Goal: Transaction & Acquisition: Purchase product/service

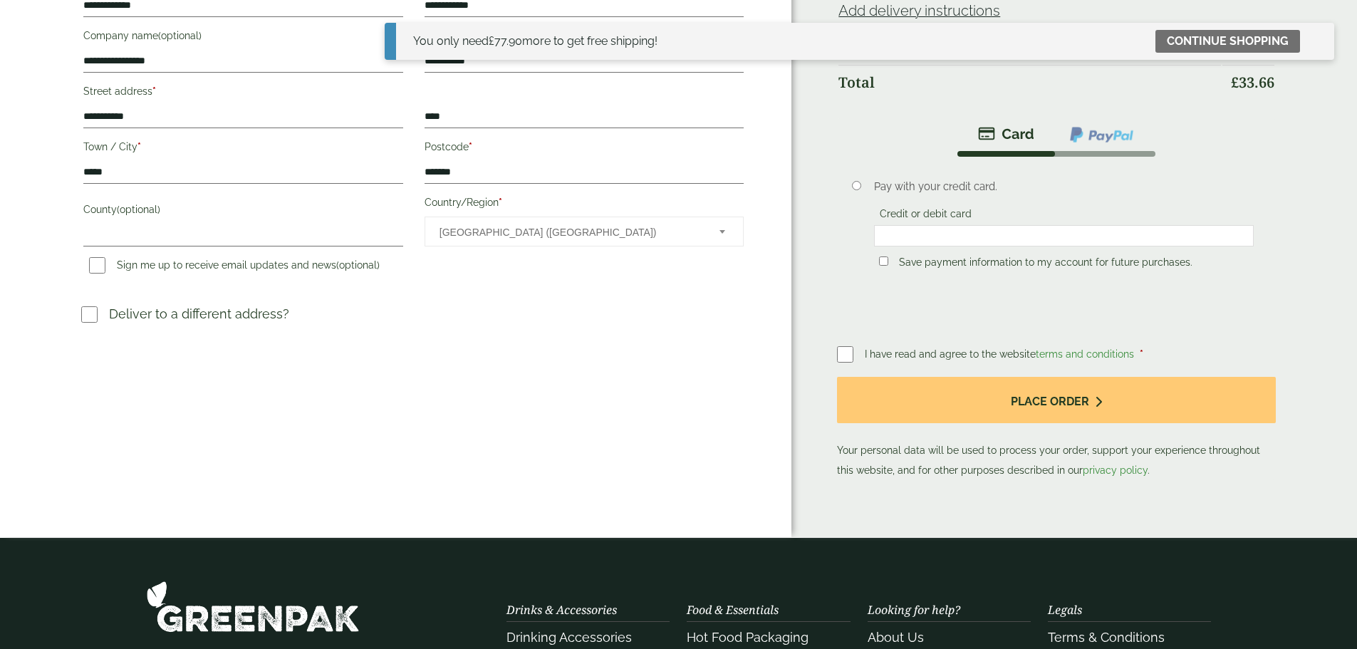
scroll to position [285, 0]
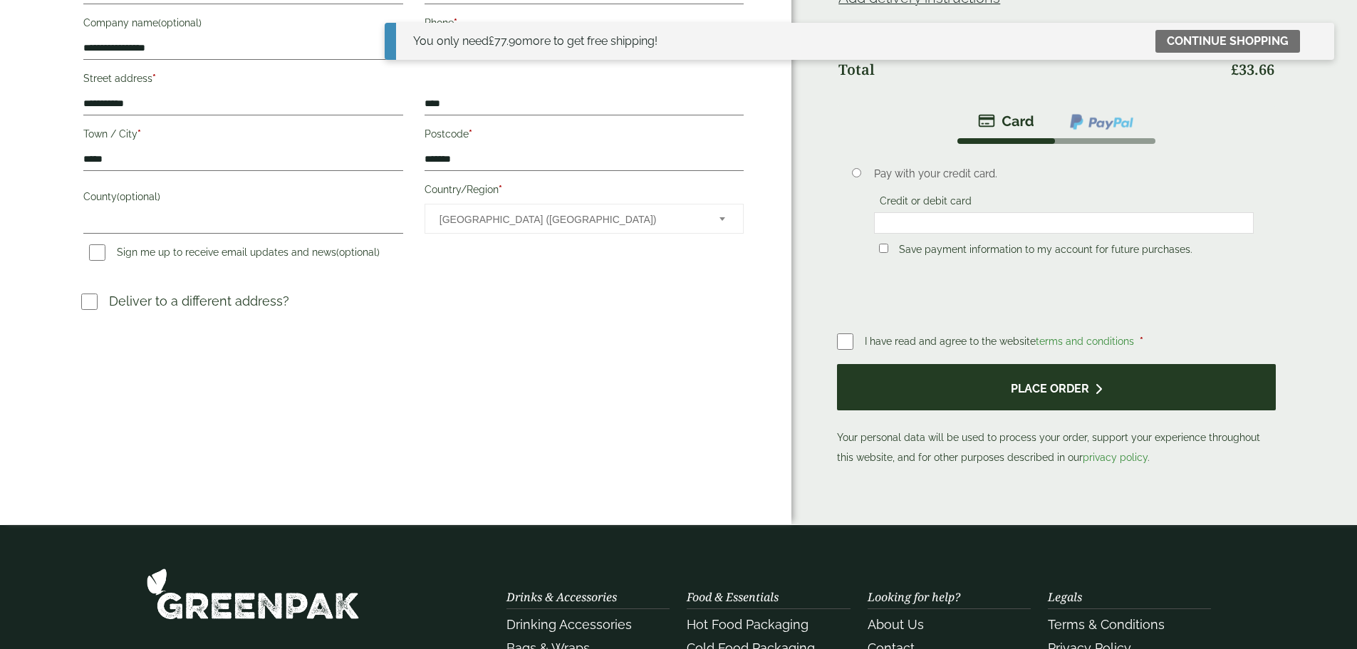
click at [980, 385] on button "Place order" at bounding box center [1056, 387] width 438 height 46
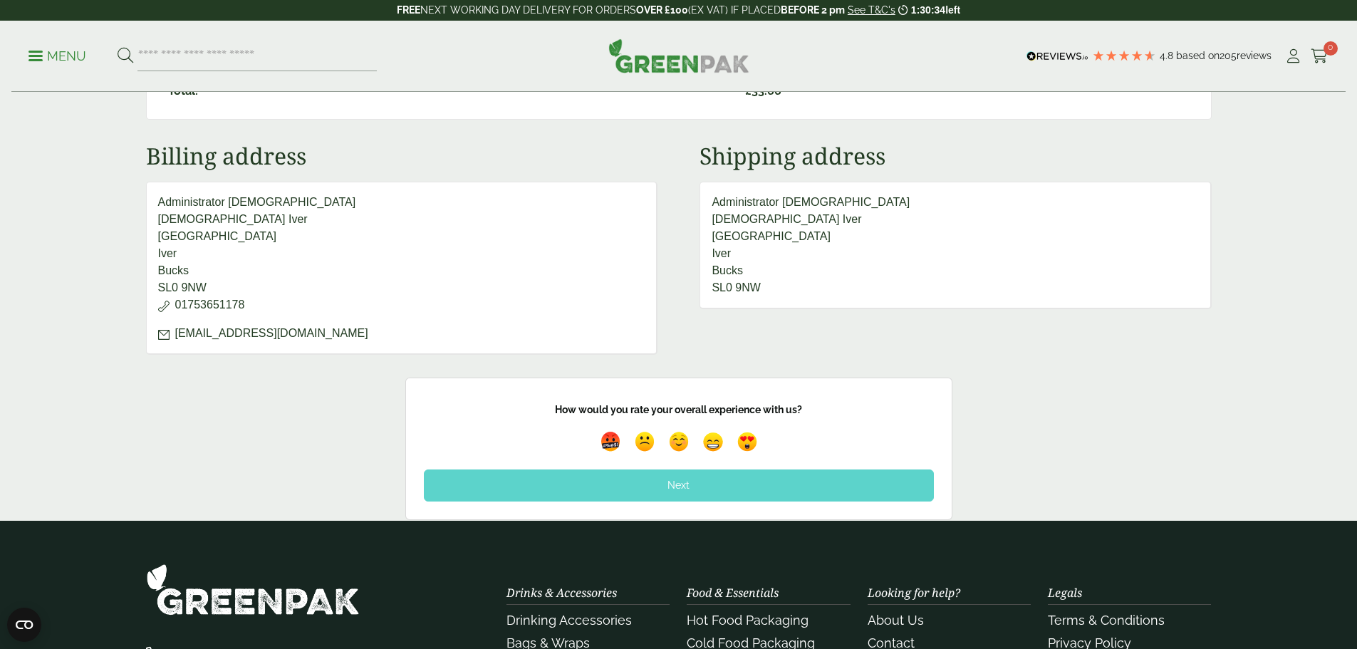
scroll to position [499, 0]
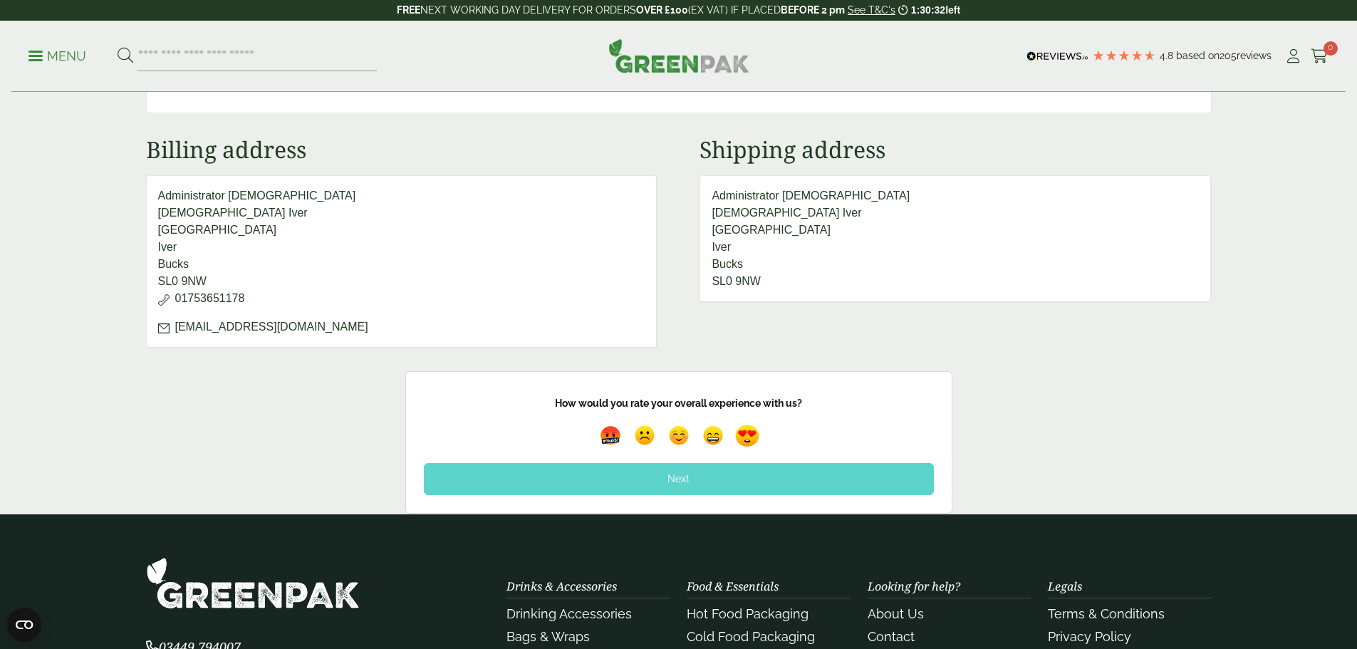
click at [743, 437] on img at bounding box center [747, 435] width 33 height 33
click at [723, 474] on div "Next" at bounding box center [679, 478] width 510 height 31
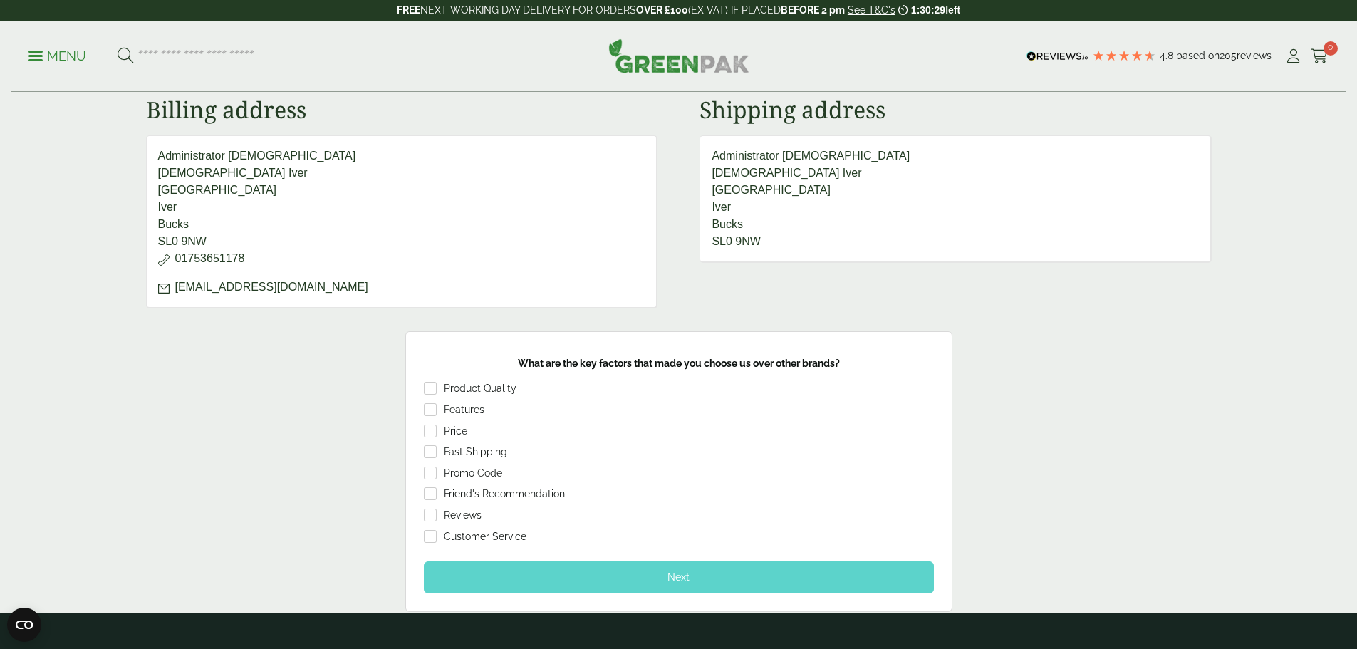
scroll to position [570, 0]
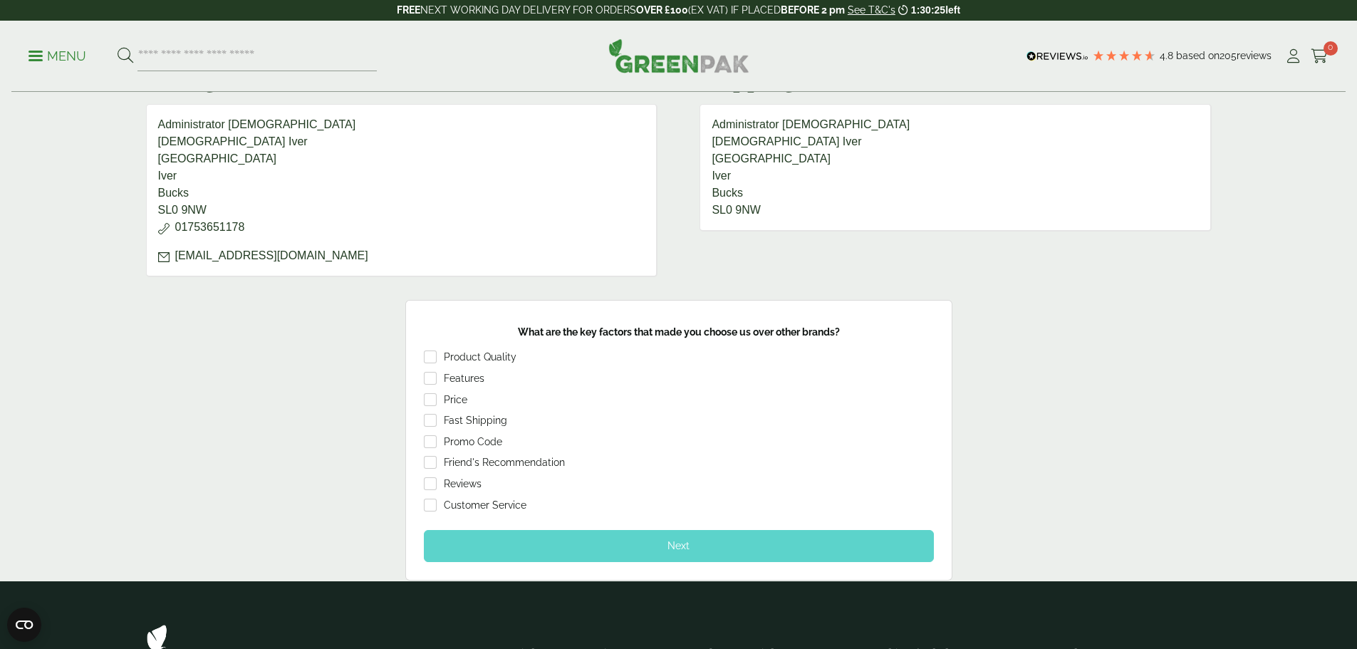
click at [630, 551] on div "Next" at bounding box center [679, 545] width 510 height 31
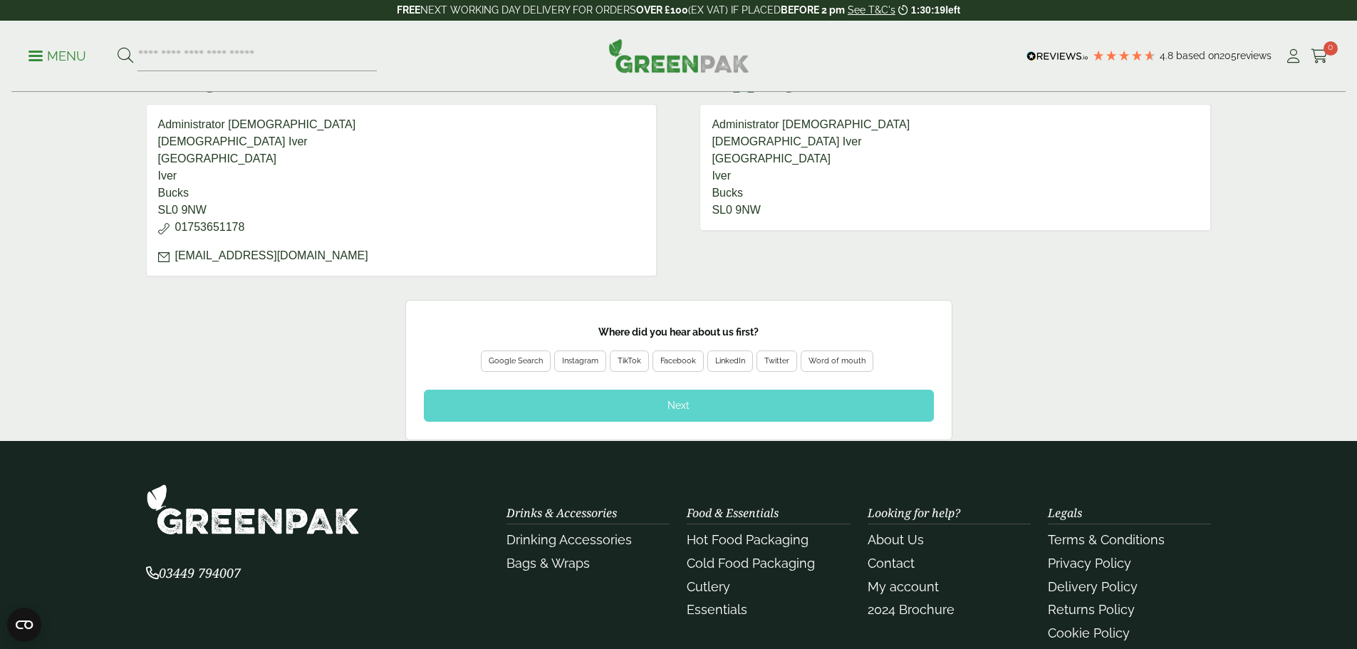
drag, startPoint x: 497, startPoint y: 359, endPoint x: 547, endPoint y: 370, distance: 51.1
click at [497, 359] on div "Google Search" at bounding box center [516, 361] width 54 height 13
click at [719, 407] on div "Next" at bounding box center [679, 405] width 510 height 31
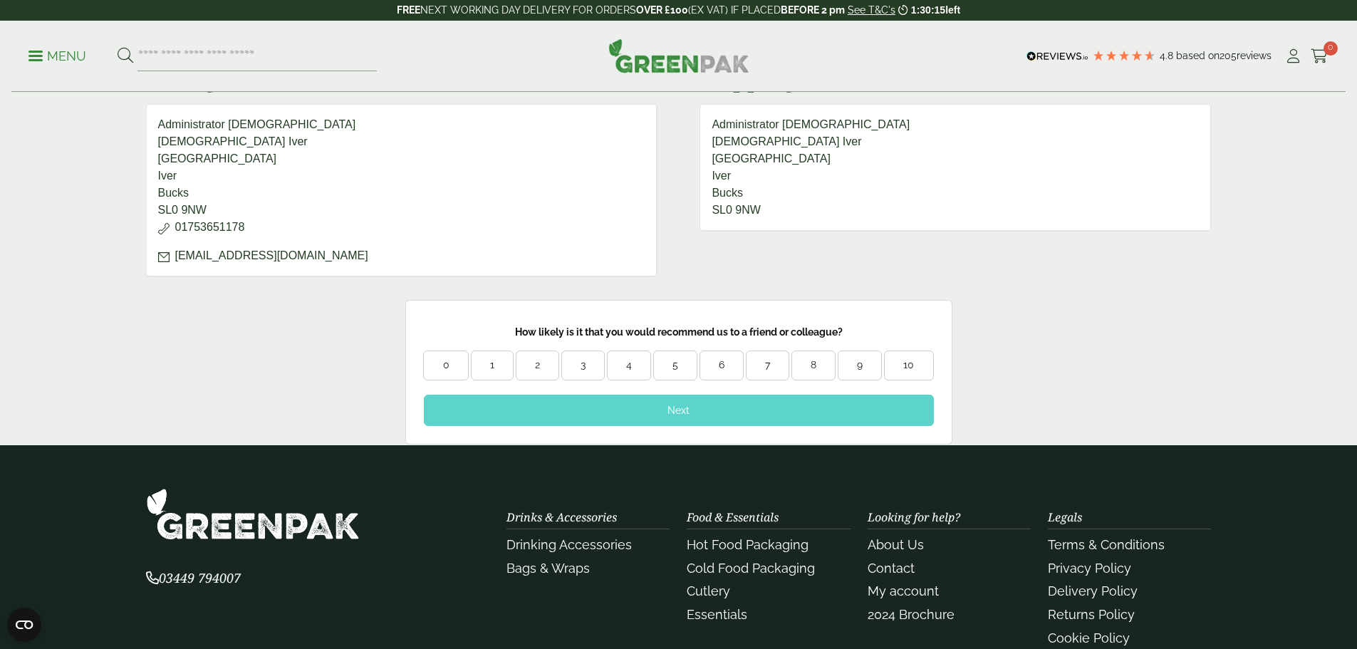
click at [870, 363] on div "9" at bounding box center [859, 365] width 43 height 14
click at [782, 405] on div "Next" at bounding box center [679, 410] width 510 height 31
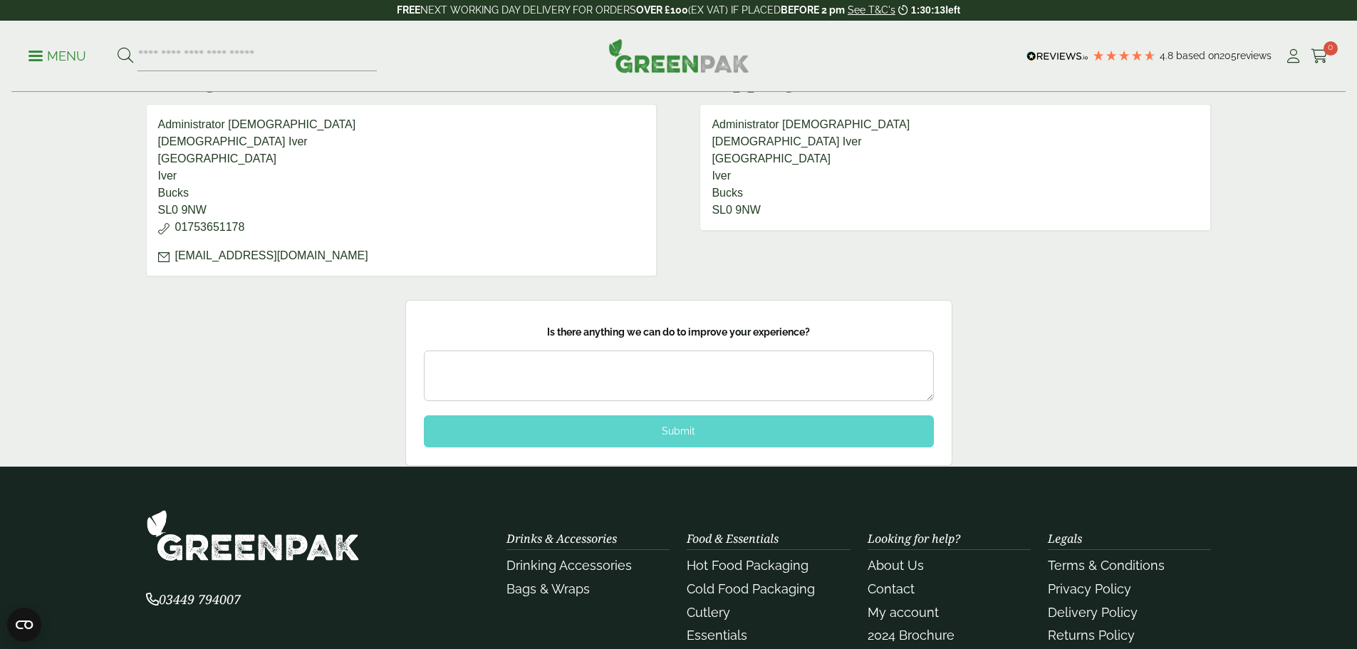
click at [734, 427] on div "Submit" at bounding box center [679, 430] width 510 height 31
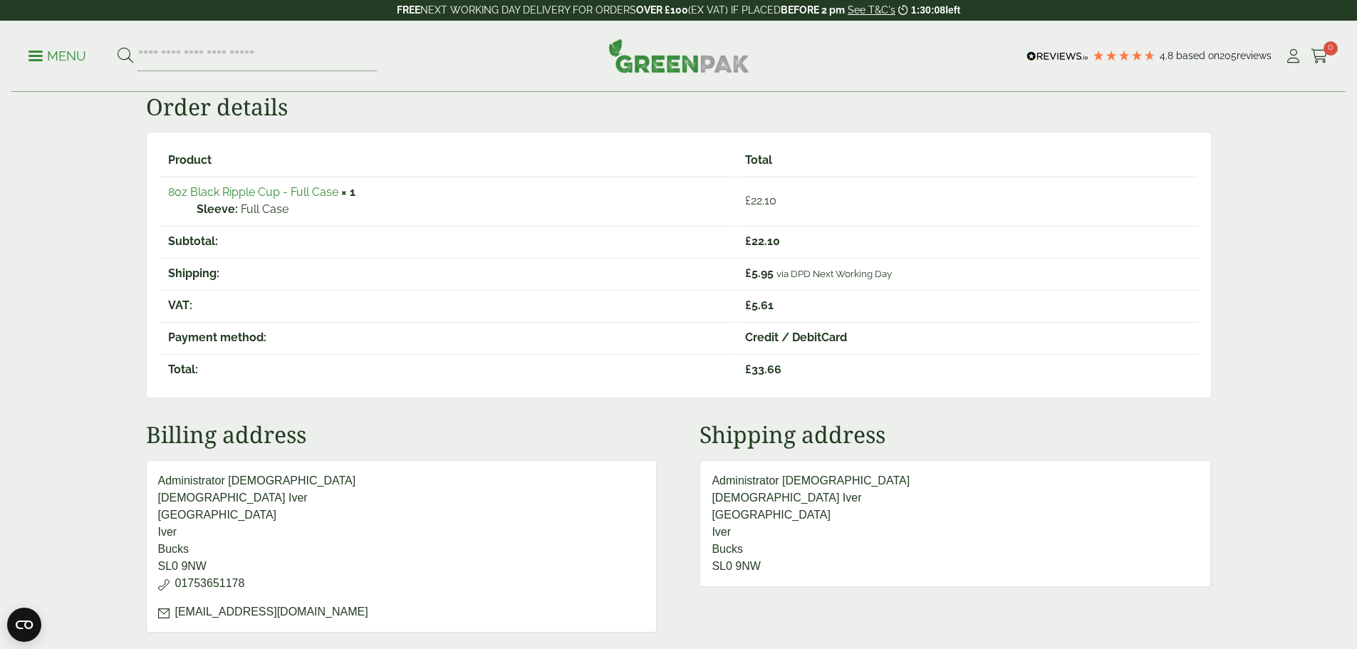
scroll to position [0, 0]
